Goal: Task Accomplishment & Management: Manage account settings

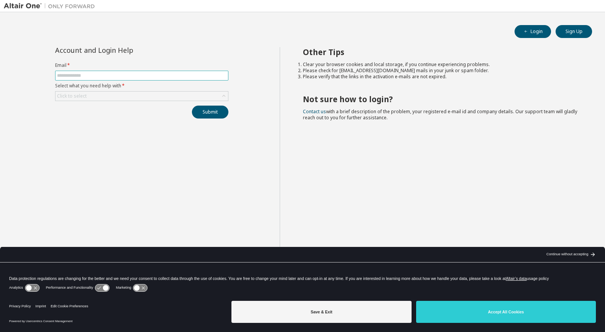
click at [67, 72] on span at bounding box center [141, 76] width 173 height 10
click at [68, 73] on input "text" at bounding box center [141, 76] width 169 height 6
type input "**********"
click at [87, 98] on div "Click to select" at bounding box center [141, 96] width 173 height 9
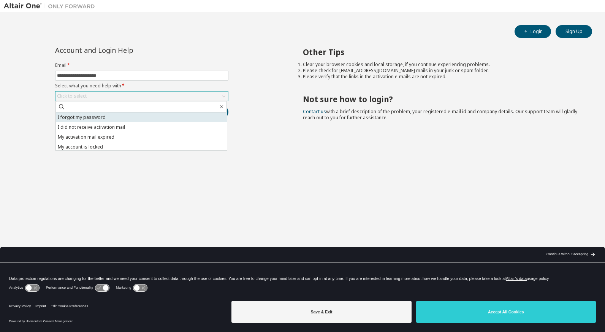
click at [85, 118] on li "I forgot my password" at bounding box center [141, 117] width 171 height 10
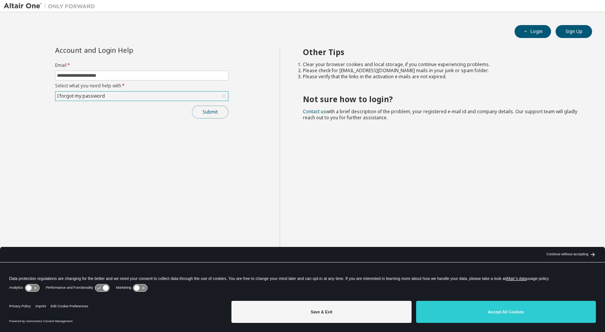
click at [205, 112] on button "Submit" at bounding box center [210, 112] width 36 height 13
click at [121, 97] on div "I forgot my password" at bounding box center [141, 96] width 173 height 9
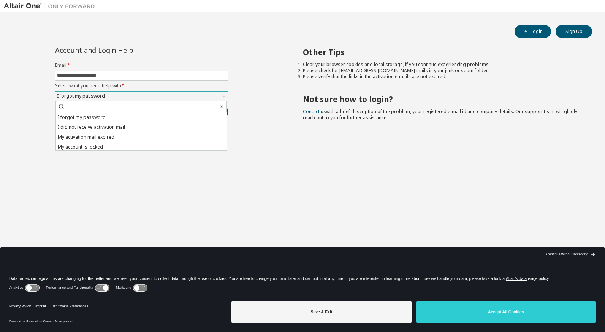
click at [121, 97] on div "I forgot my password" at bounding box center [141, 96] width 173 height 9
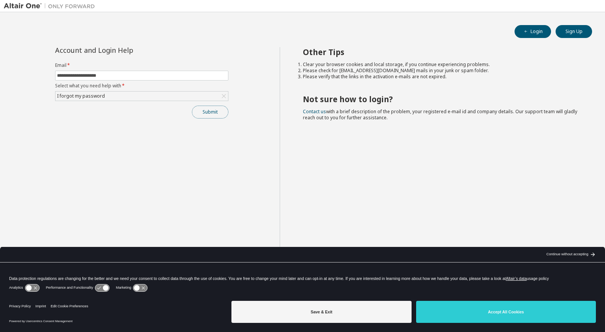
click at [208, 112] on button "Submit" at bounding box center [210, 112] width 36 height 13
click at [110, 99] on div "I forgot my password" at bounding box center [141, 96] width 173 height 9
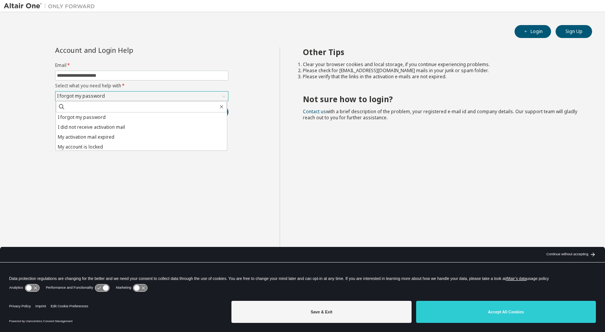
click at [110, 99] on div "I forgot my password" at bounding box center [141, 96] width 173 height 9
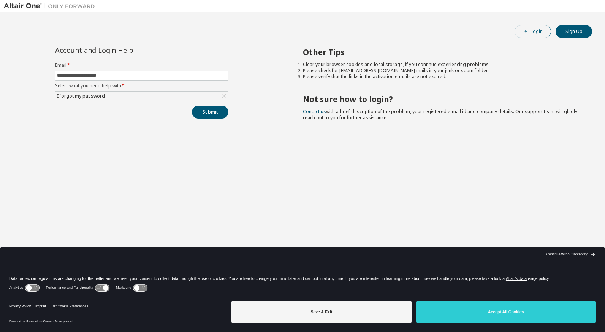
click at [529, 31] on button "Login" at bounding box center [533, 31] width 36 height 13
